Goal: Find specific page/section: Find specific page/section

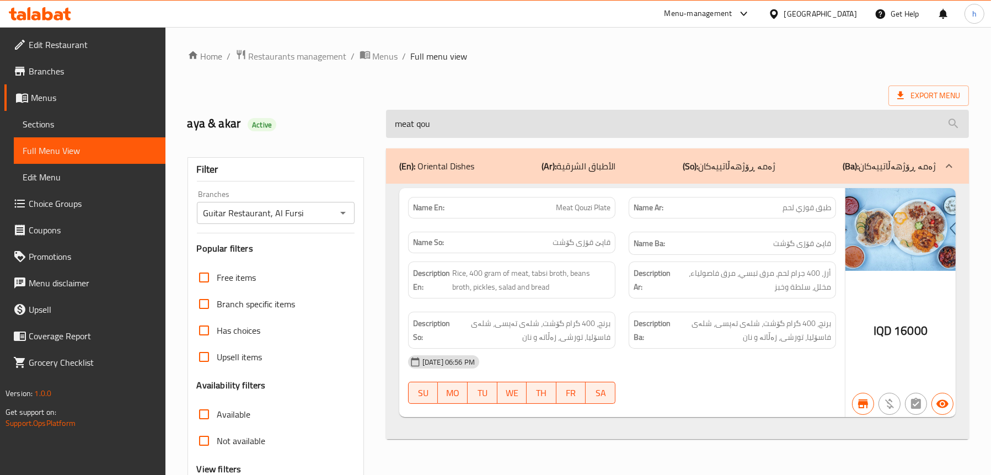
click at [450, 117] on input "meat qou" at bounding box center [677, 124] width 583 height 28
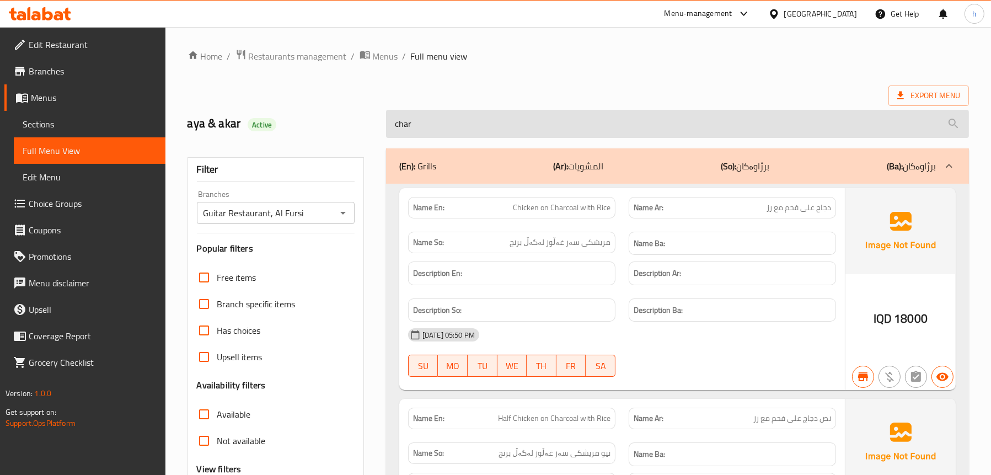
click at [487, 122] on input "char" at bounding box center [677, 124] width 583 height 28
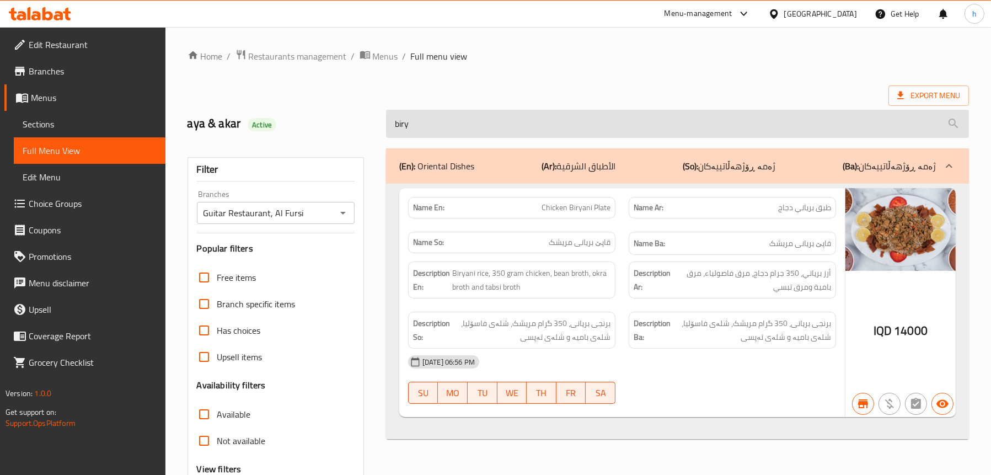
click at [451, 136] on input "biry" at bounding box center [677, 124] width 583 height 28
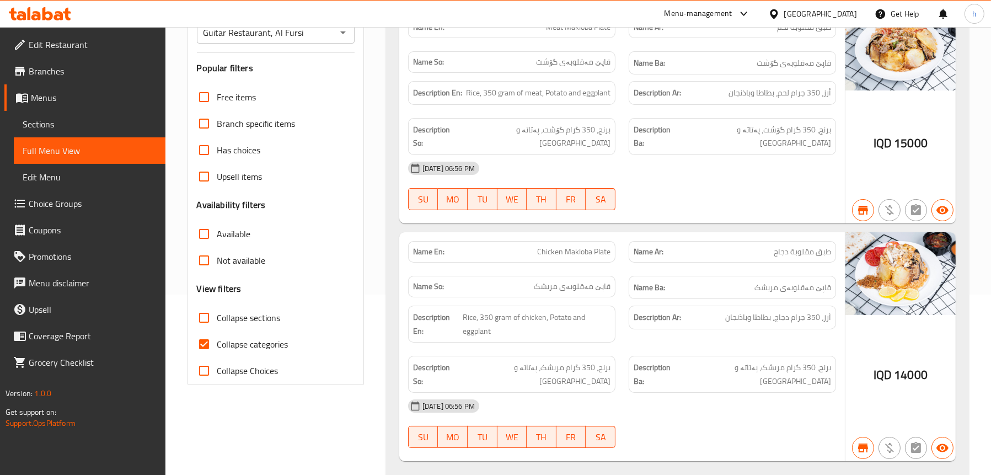
scroll to position [18, 0]
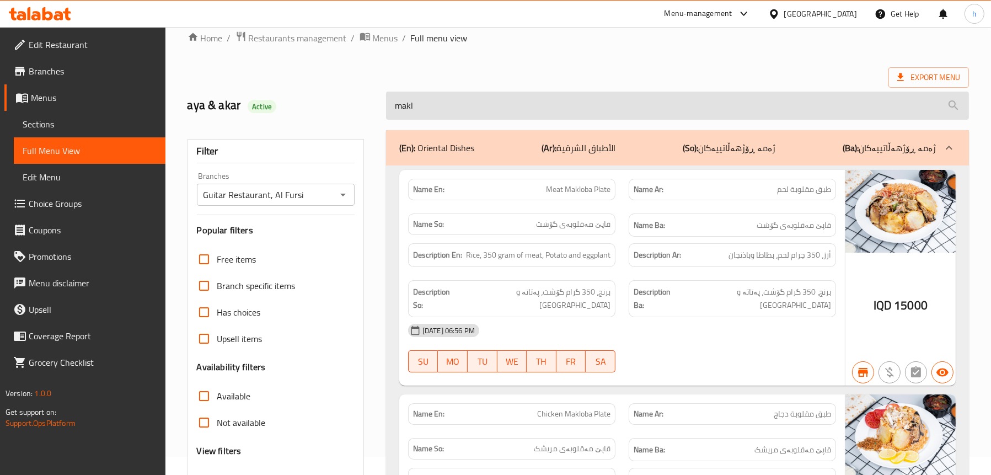
click at [465, 108] on input "makl" at bounding box center [677, 106] width 583 height 28
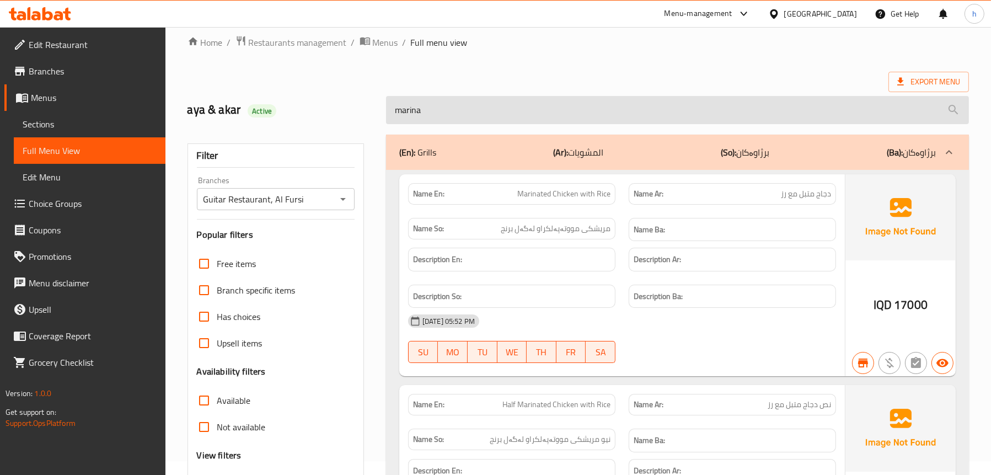
scroll to position [4, 0]
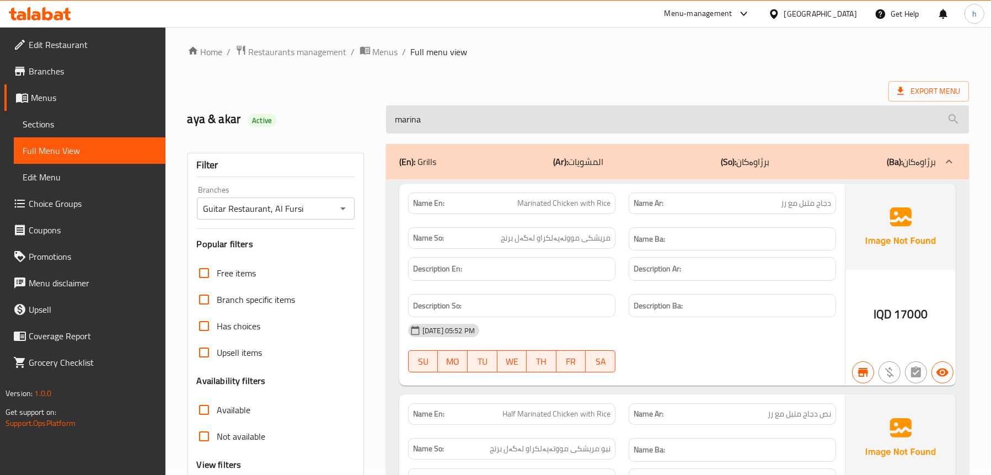
click at [472, 122] on input "marina" at bounding box center [677, 119] width 583 height 28
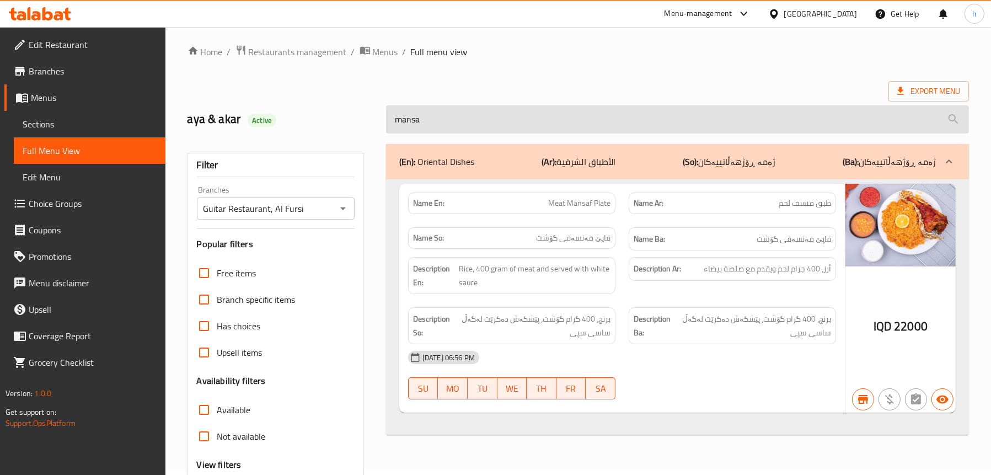
click at [442, 125] on input "mansa" at bounding box center [677, 119] width 583 height 28
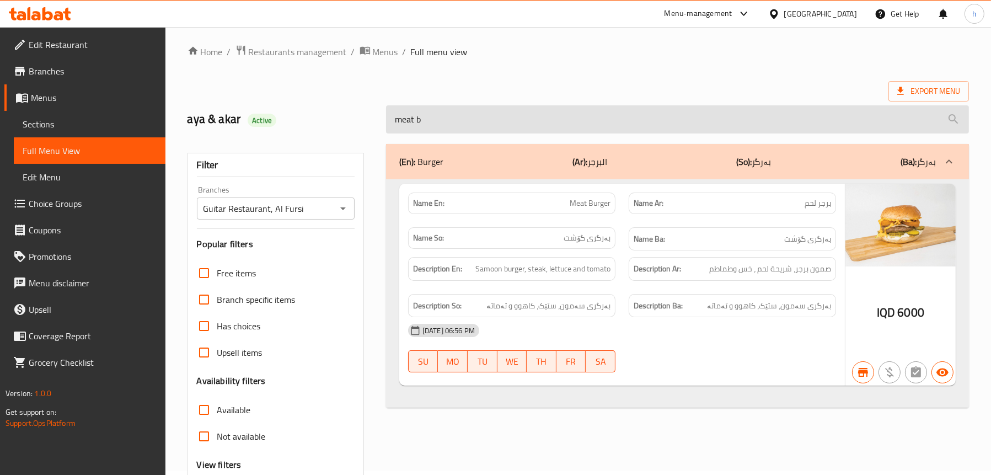
click at [447, 125] on input "meat b" at bounding box center [677, 119] width 583 height 28
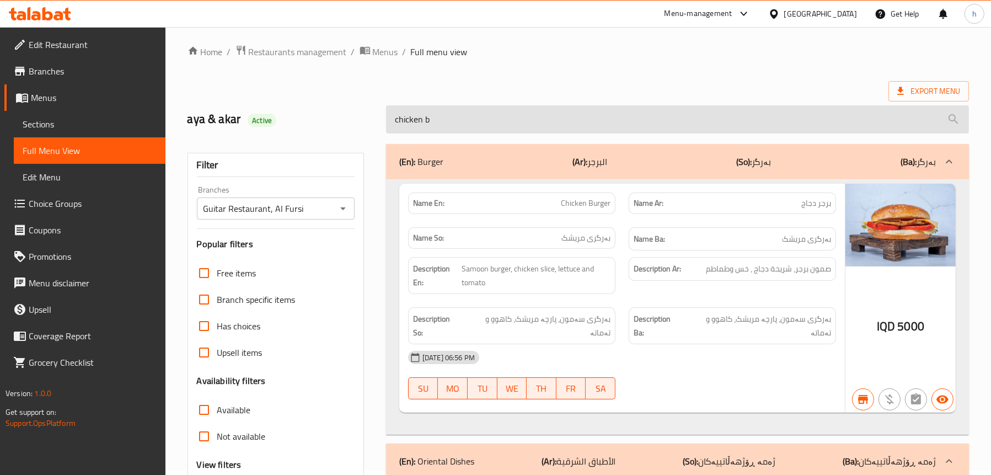
click at [500, 117] on input "chicken b" at bounding box center [677, 119] width 583 height 28
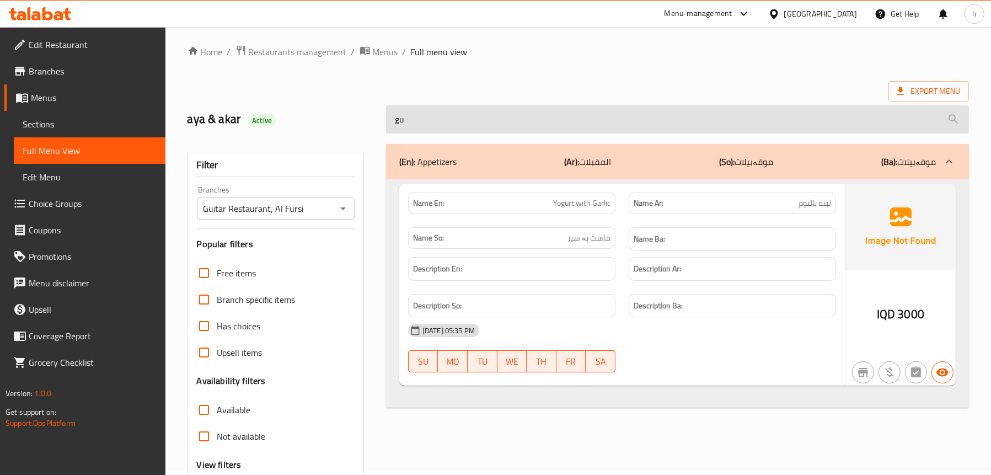
click at [443, 126] on input "gu" at bounding box center [677, 119] width 583 height 28
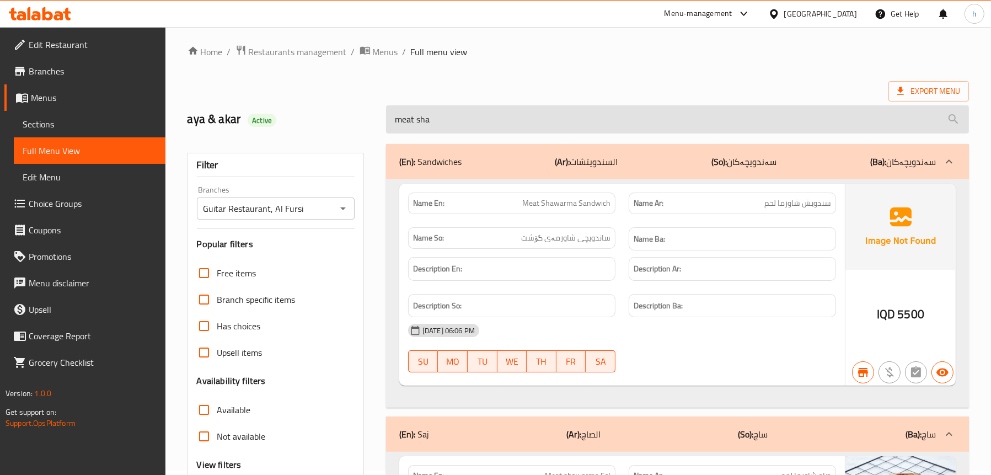
click at [403, 120] on input "meat sha" at bounding box center [677, 119] width 583 height 28
click at [430, 121] on input "chicken sha" at bounding box center [677, 119] width 583 height 28
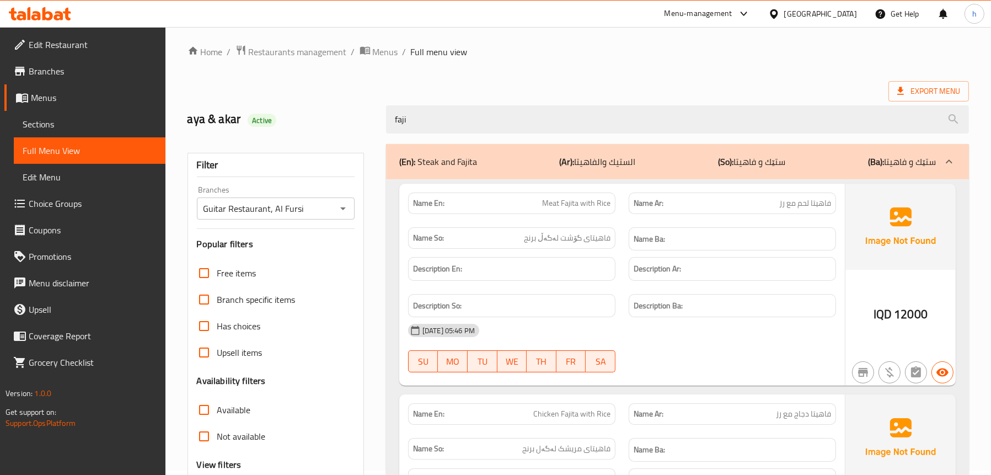
type input "faji"
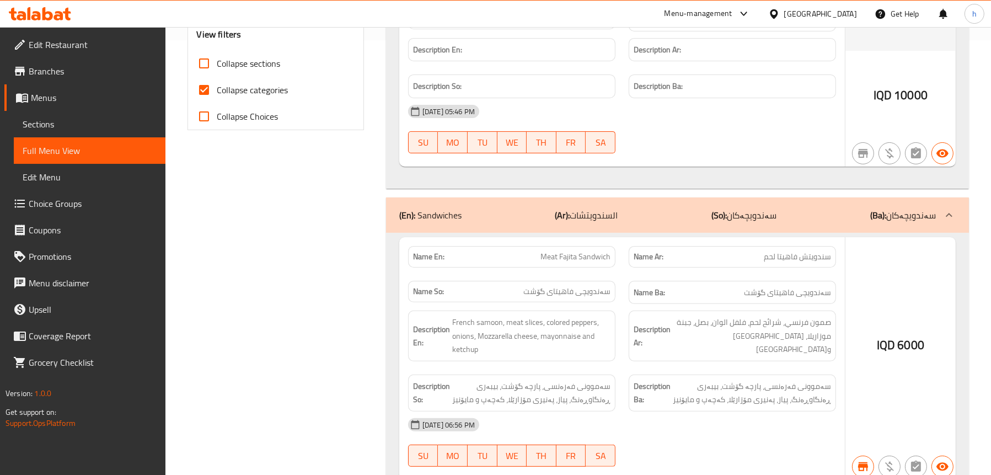
scroll to position [279, 0]
